Goal: Transaction & Acquisition: Purchase product/service

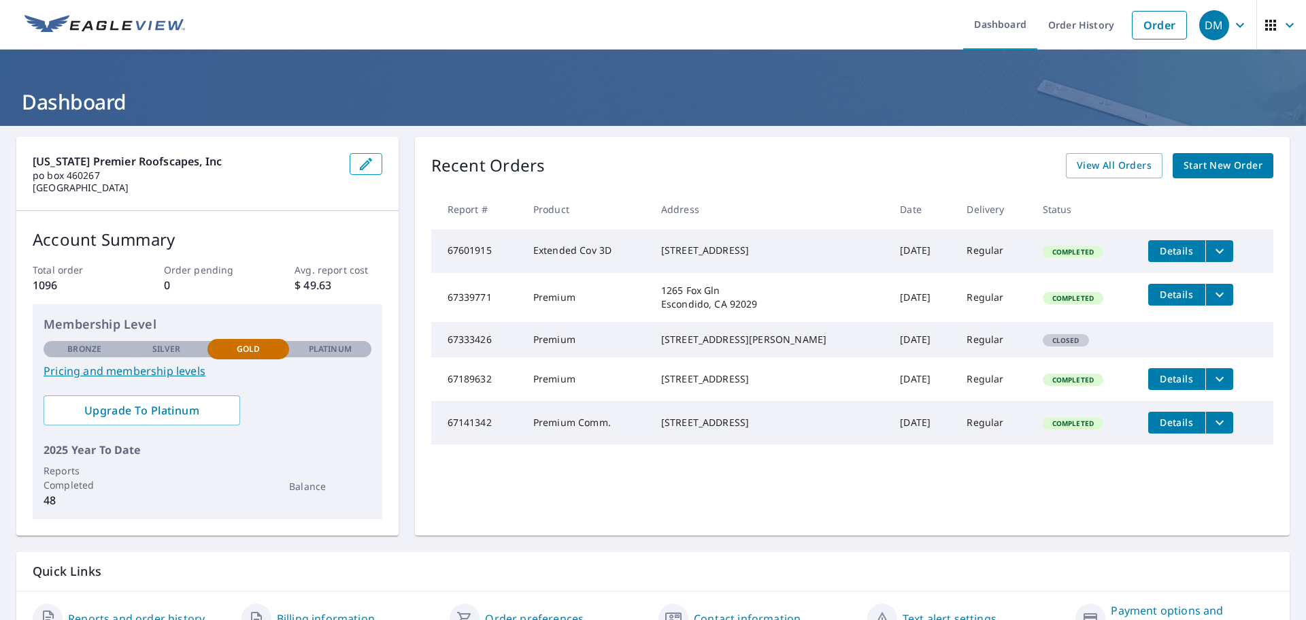
click at [1224, 165] on span "Start New Order" at bounding box center [1223, 165] width 79 height 17
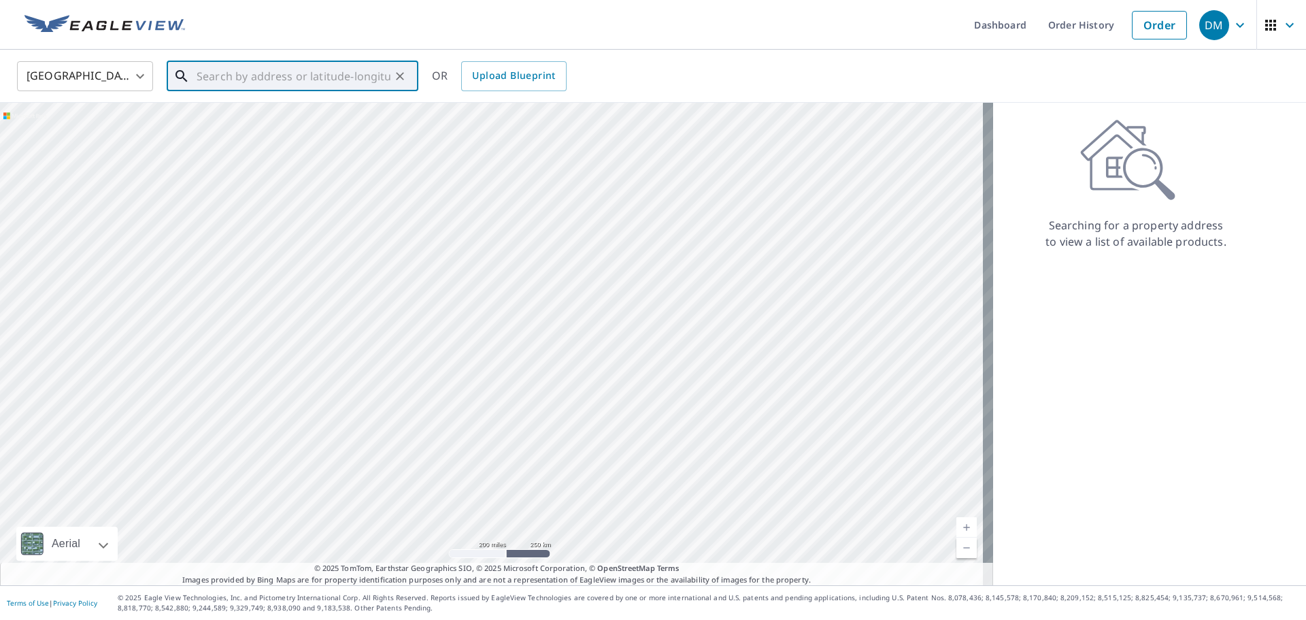
click at [254, 79] on input "text" at bounding box center [294, 76] width 194 height 38
click at [295, 134] on p "[GEOGRAPHIC_DATA]" at bounding box center [301, 131] width 214 height 14
type input "[STREET_ADDRESS][PERSON_NAME]"
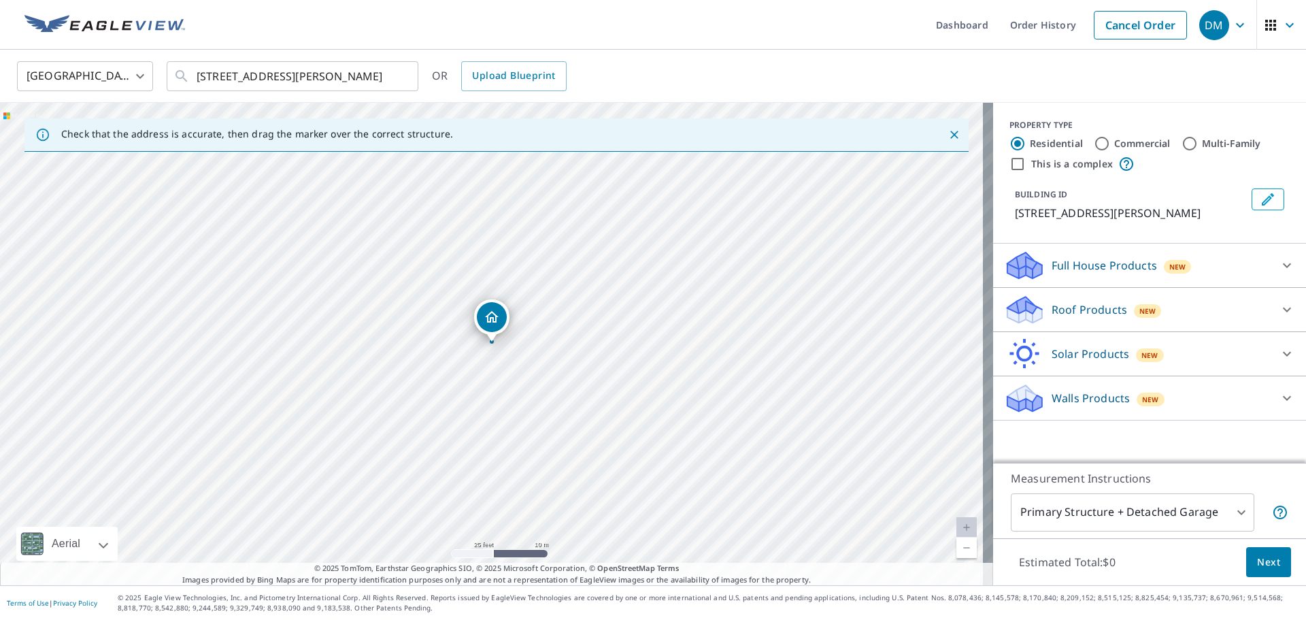
click at [1077, 312] on p "Roof Products" at bounding box center [1090, 309] width 76 height 16
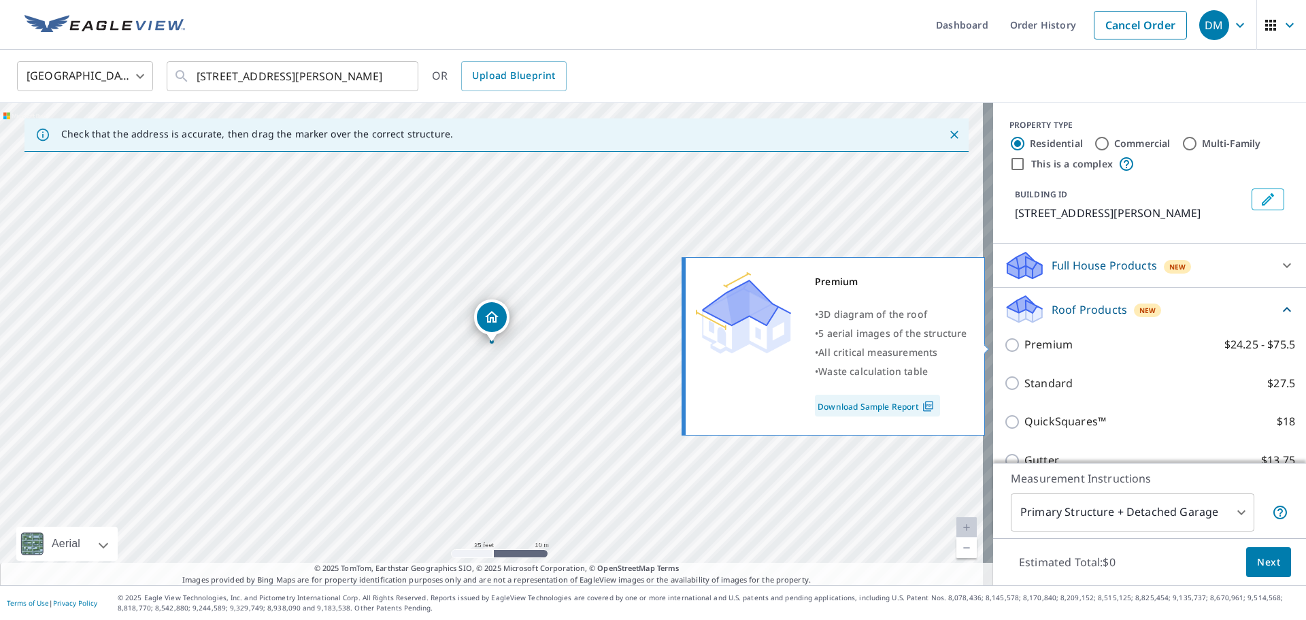
click at [1044, 339] on p "Premium" at bounding box center [1048, 344] width 48 height 17
click at [1024, 339] on input "Premium $24.25 - $75.5" at bounding box center [1014, 345] width 20 height 16
checkbox input "true"
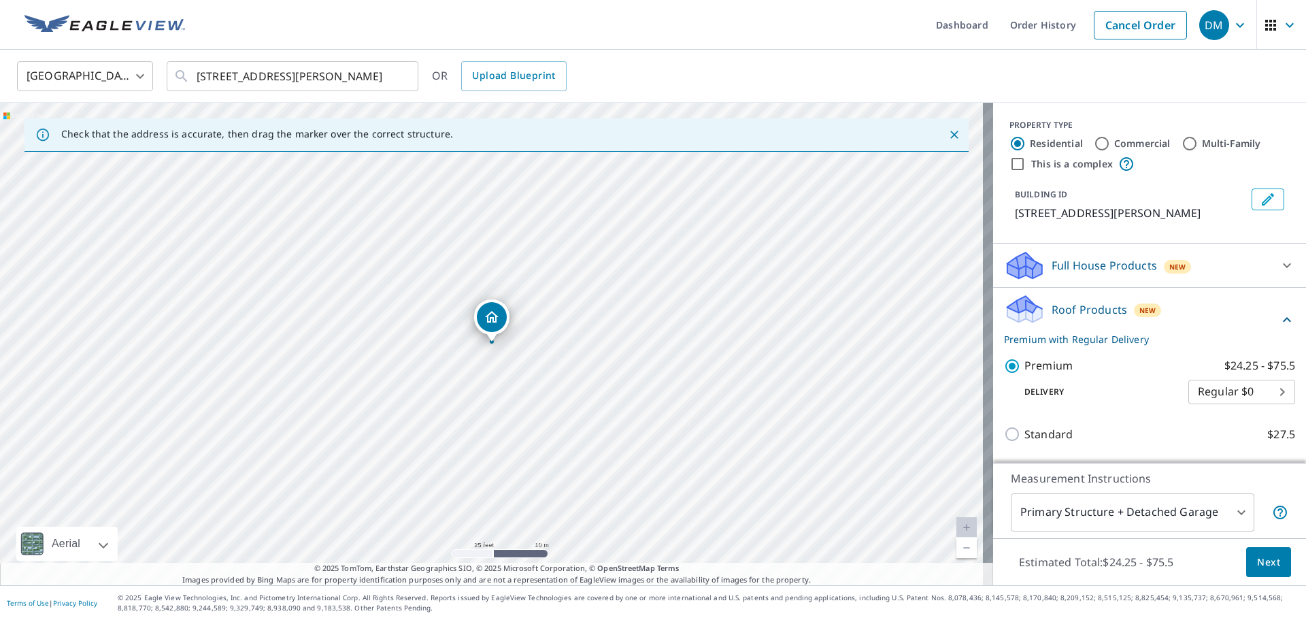
click at [1260, 560] on span "Next" at bounding box center [1268, 562] width 23 height 17
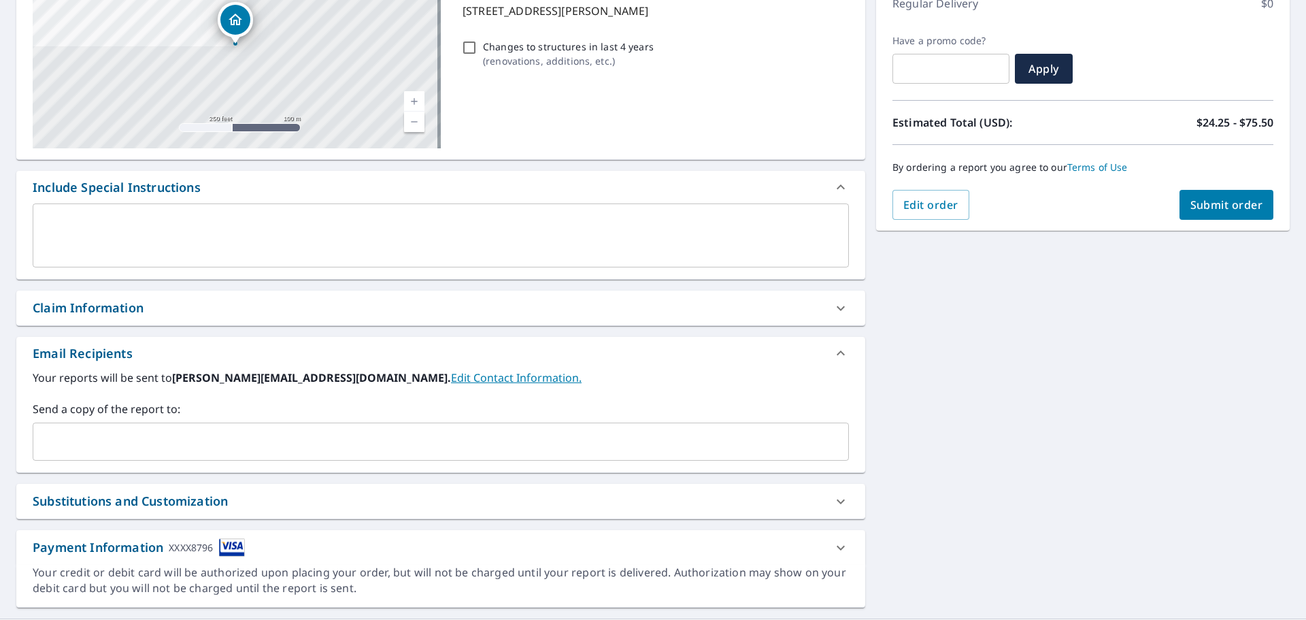
scroll to position [204, 0]
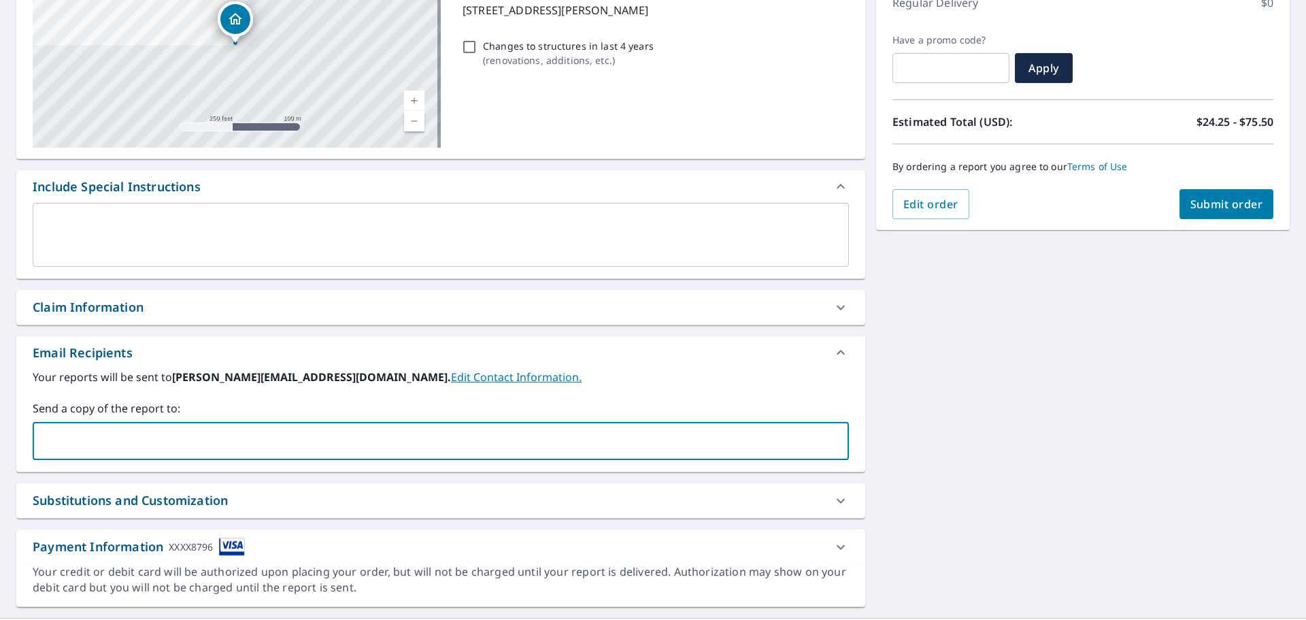
click at [360, 437] on input "text" at bounding box center [431, 441] width 784 height 26
type input "[EMAIL_ADDRESS][DOMAIN_NAME]"
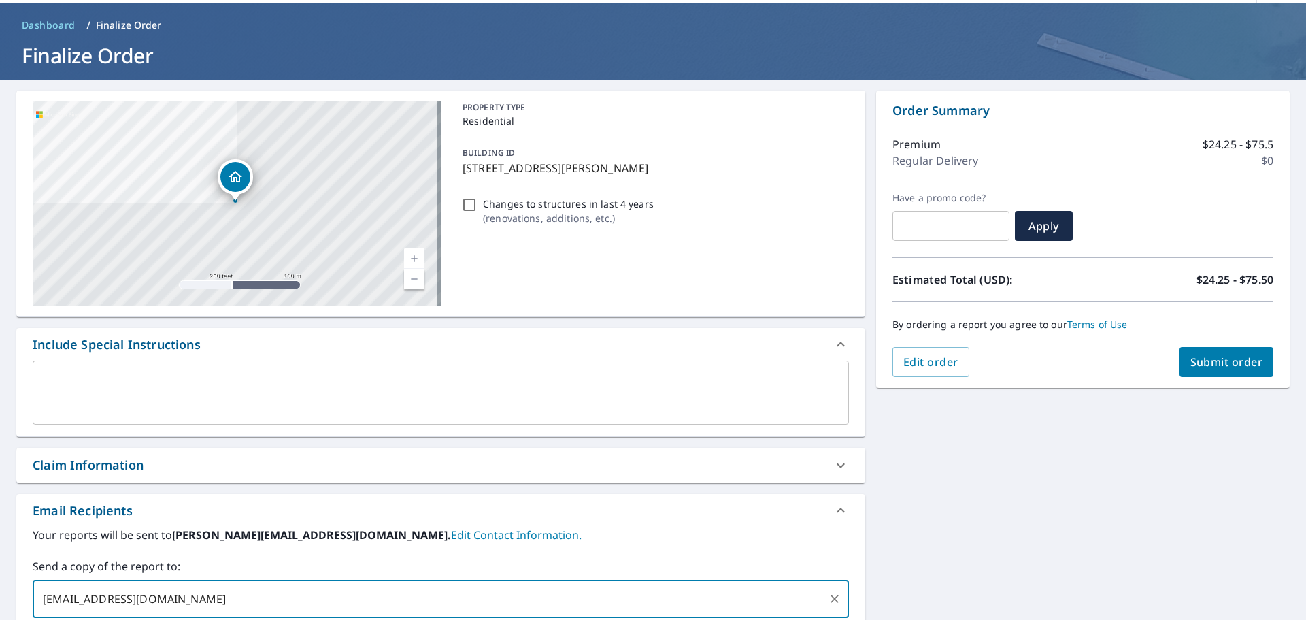
scroll to position [33, 0]
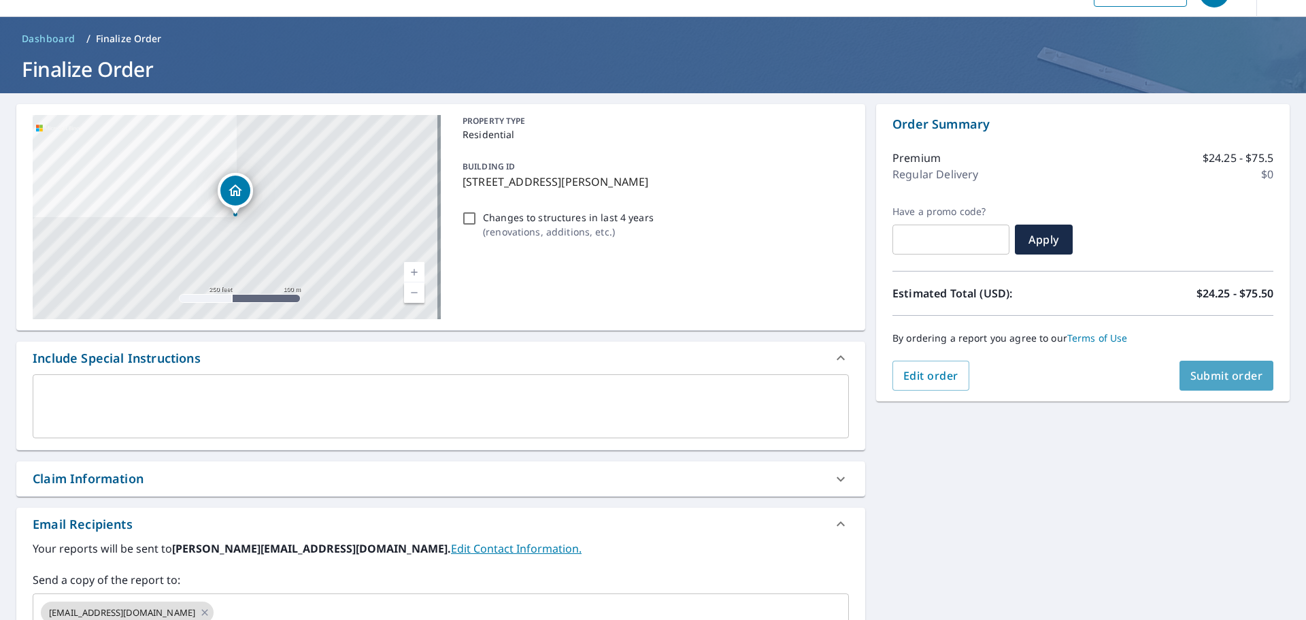
click at [1203, 367] on button "Submit order" at bounding box center [1226, 376] width 95 height 30
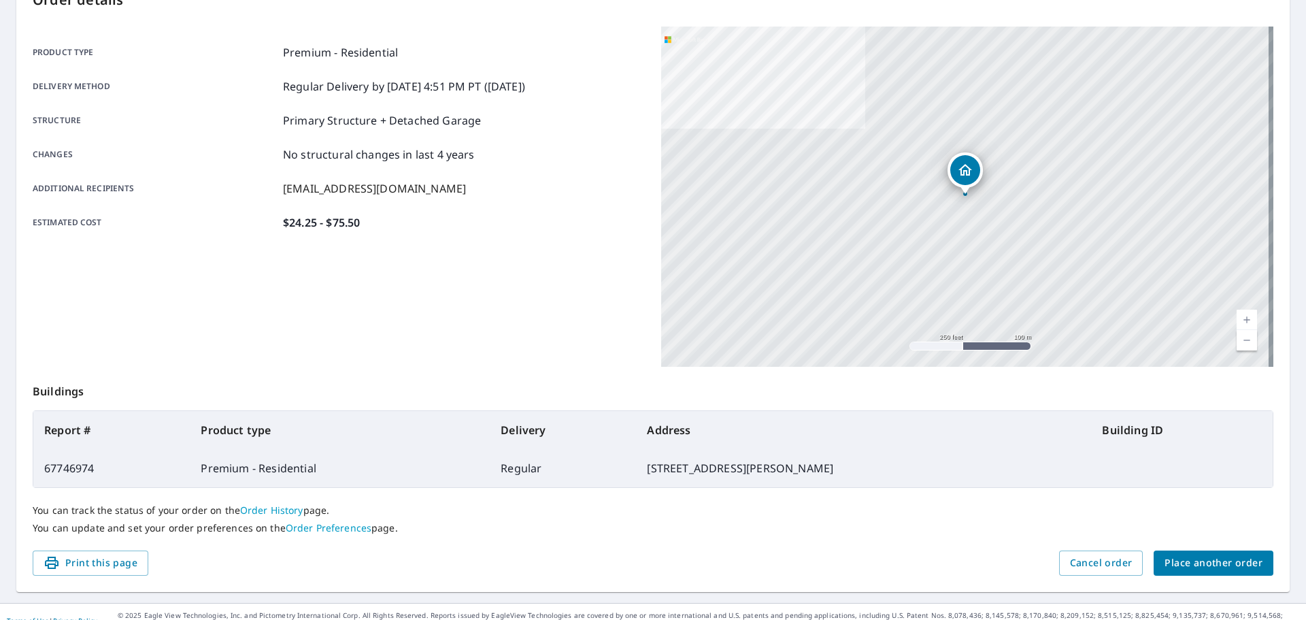
scroll to position [181, 0]
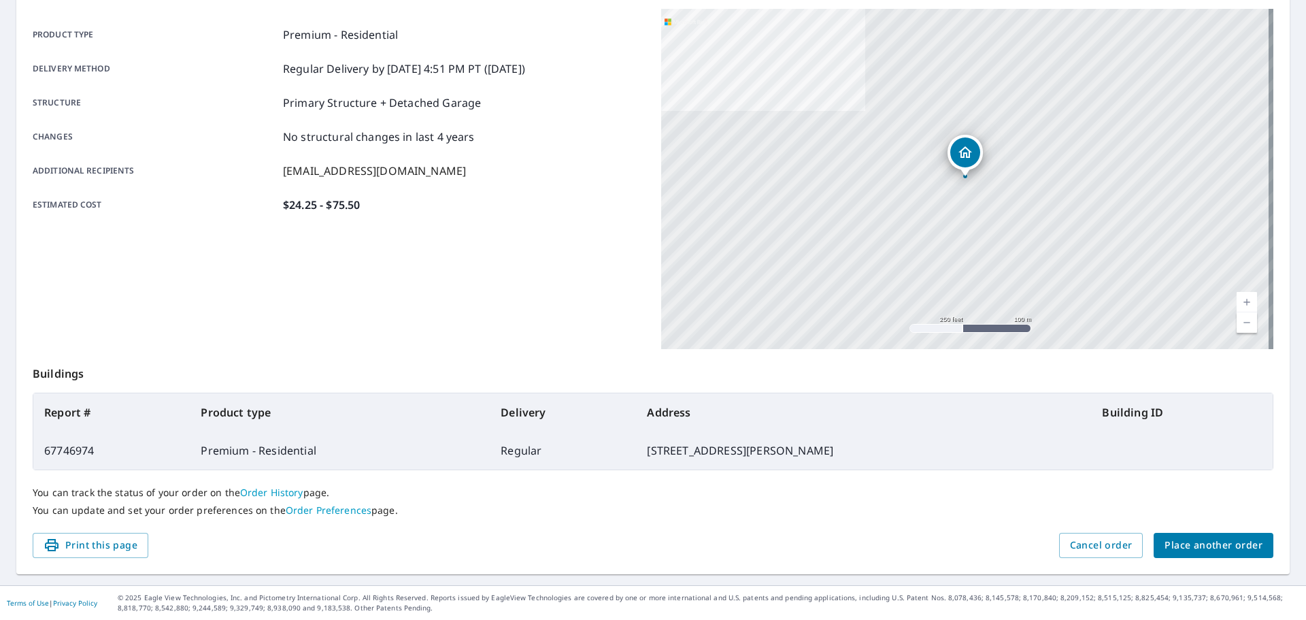
click at [1220, 544] on span "Place another order" at bounding box center [1214, 545] width 98 height 17
